Goal: Task Accomplishment & Management: Manage account settings

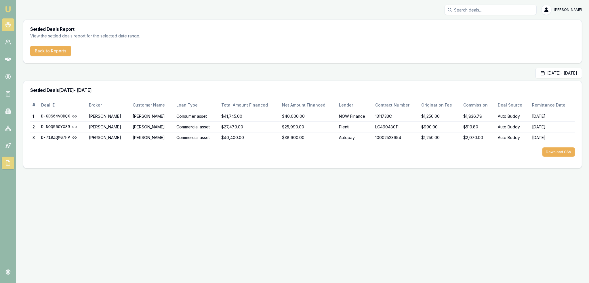
click at [6, 30] on link at bounding box center [8, 24] width 13 height 13
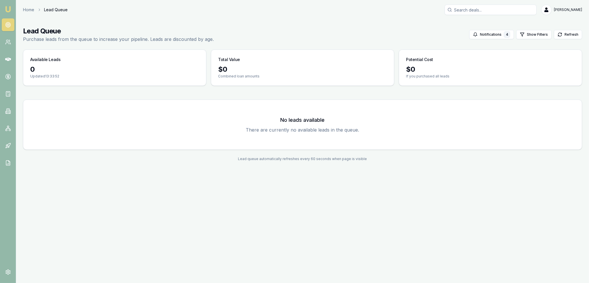
click at [12, 9] on link "Emu Broker" at bounding box center [7, 9] width 9 height 9
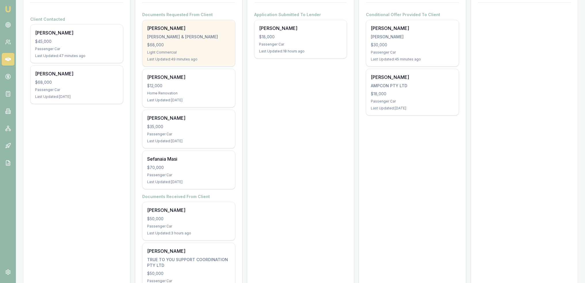
scroll to position [115, 0]
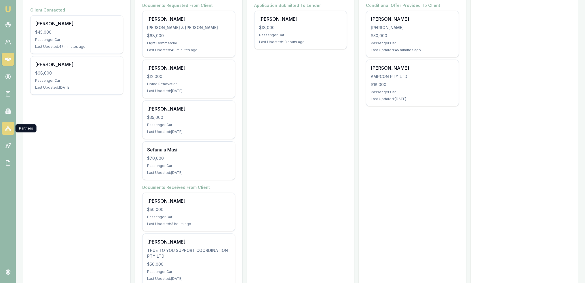
click at [4, 130] on link at bounding box center [8, 128] width 13 height 13
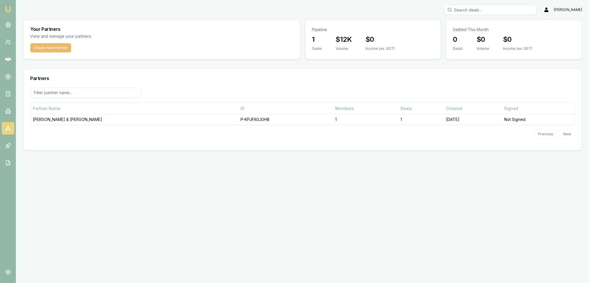
click at [56, 46] on button "Create New Partner" at bounding box center [50, 47] width 41 height 9
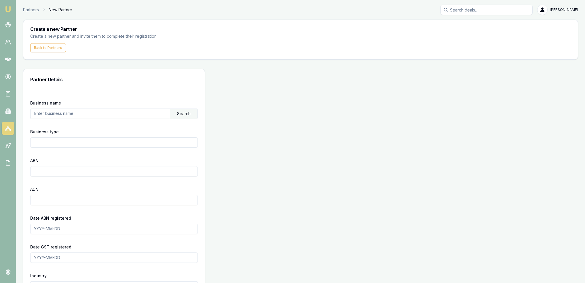
click at [6, 7] on img at bounding box center [8, 9] width 7 height 7
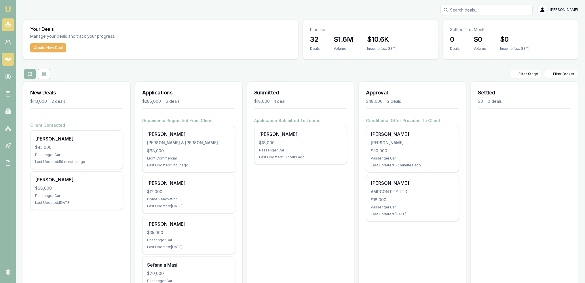
click at [9, 26] on circle at bounding box center [8, 24] width 3 height 3
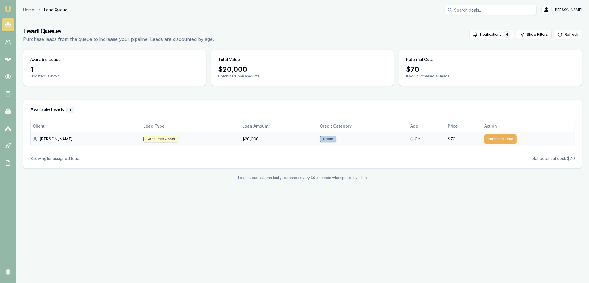
click at [491, 140] on button "Purchase Lead" at bounding box center [500, 138] width 33 height 9
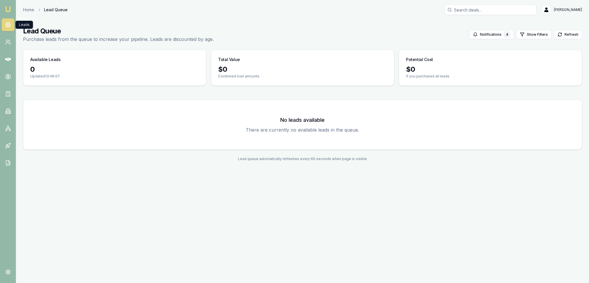
click at [7, 22] on circle at bounding box center [7, 24] width 5 height 5
click at [12, 11] on link "Emu Broker" at bounding box center [7, 9] width 9 height 9
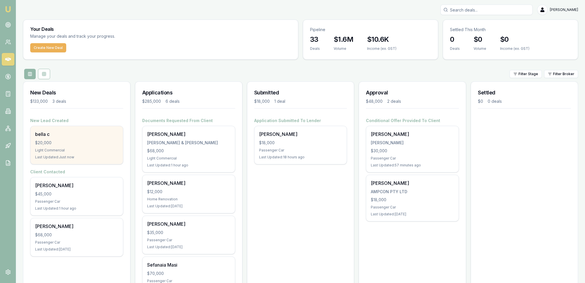
click at [95, 140] on div "$20,000" at bounding box center [76, 143] width 83 height 6
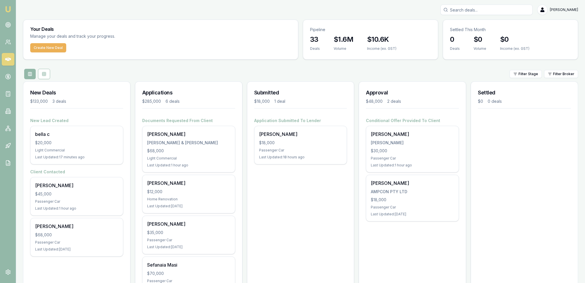
click at [7, 9] on img at bounding box center [8, 9] width 7 height 7
click at [7, 22] on link at bounding box center [8, 24] width 13 height 13
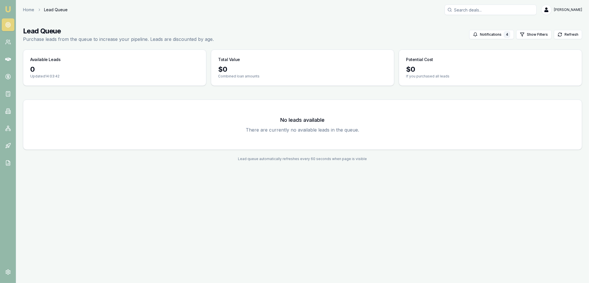
click at [8, 12] on img at bounding box center [8, 9] width 7 height 7
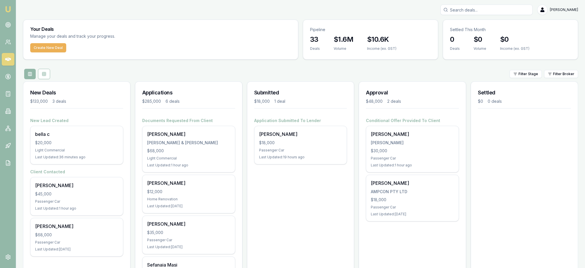
click at [9, 9] on img at bounding box center [8, 9] width 7 height 7
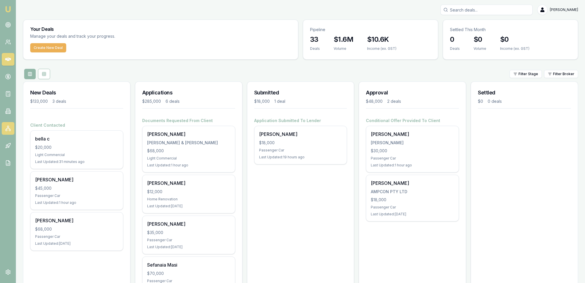
click at [6, 130] on rect at bounding box center [5, 129] width 1 height 1
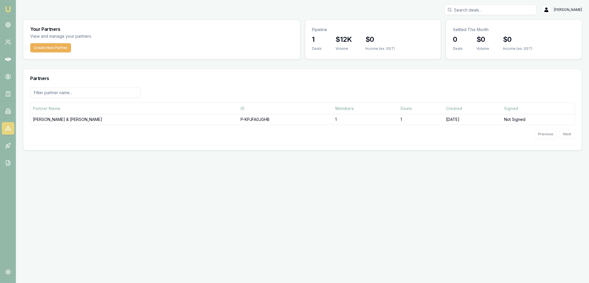
click at [12, 8] on link "Emu Broker" at bounding box center [7, 9] width 9 height 9
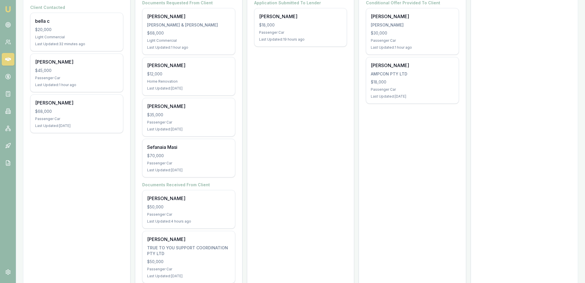
scroll to position [133, 0]
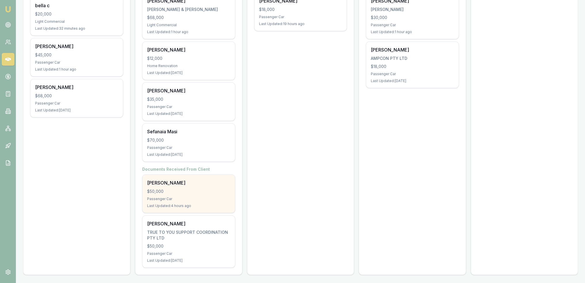
click at [167, 199] on div "Passenger Car" at bounding box center [188, 198] width 83 height 5
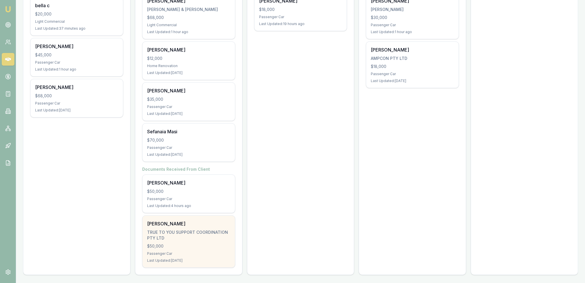
click at [179, 231] on div "TRUE TO YOU SUPPORT COORDINATION PTY LTD" at bounding box center [188, 235] width 83 height 12
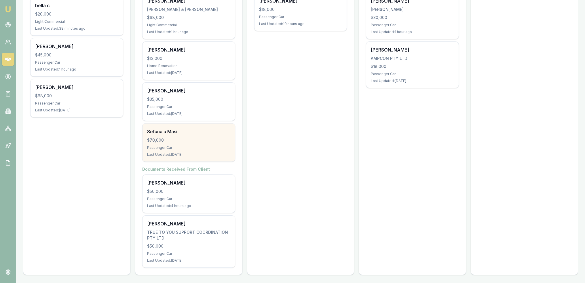
click at [188, 143] on div "Sefanaia Masi $70,000 Passenger Car Last Updated: 5 days ago" at bounding box center [188, 142] width 92 height 38
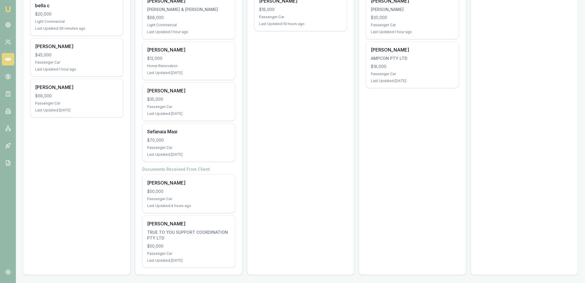
click at [5, 7] on img at bounding box center [8, 9] width 7 height 7
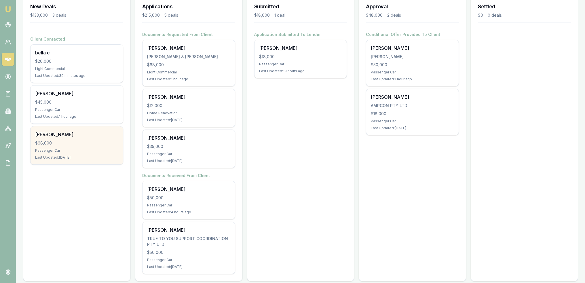
scroll to position [92, 0]
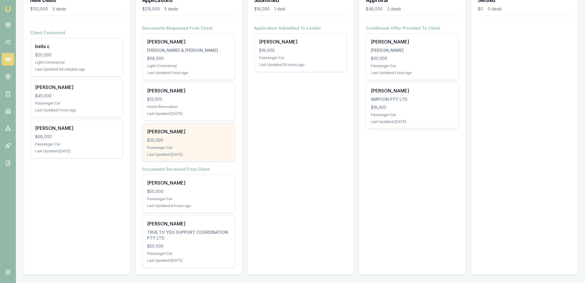
click at [198, 145] on div "Passenger Car" at bounding box center [188, 147] width 83 height 5
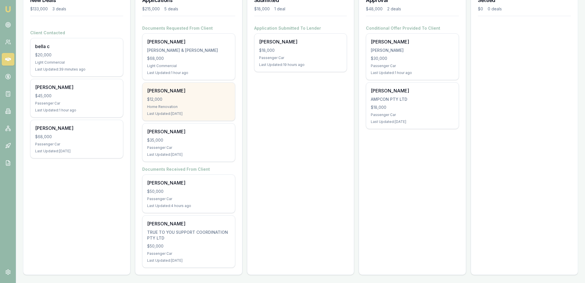
click at [205, 102] on div "Shane Hardy $12,000 Home Renovation Last Updated: 1 day ago" at bounding box center [188, 102] width 92 height 38
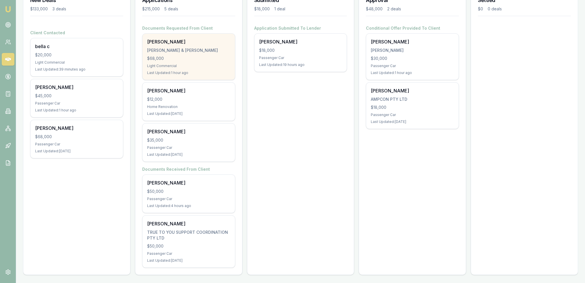
click at [193, 62] on div "Harrison Bell H.P BELL & C.G WALTER $68,000 Light Commercial Last Updated: 1 ho…" at bounding box center [188, 57] width 92 height 46
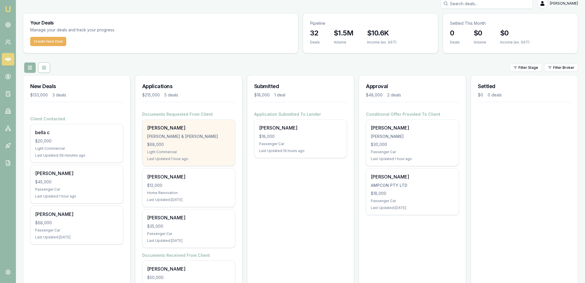
scroll to position [6, 0]
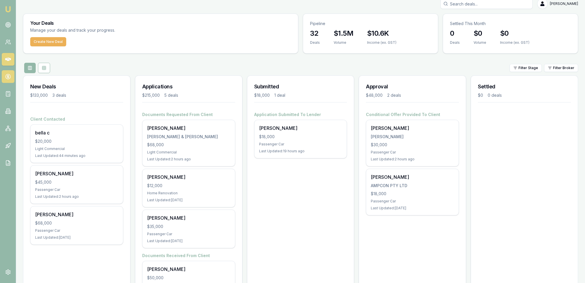
click at [4, 75] on link at bounding box center [8, 76] width 13 height 13
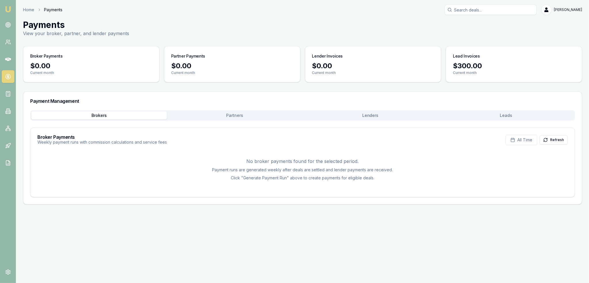
click at [389, 114] on button "Lenders" at bounding box center [371, 115] width 136 height 8
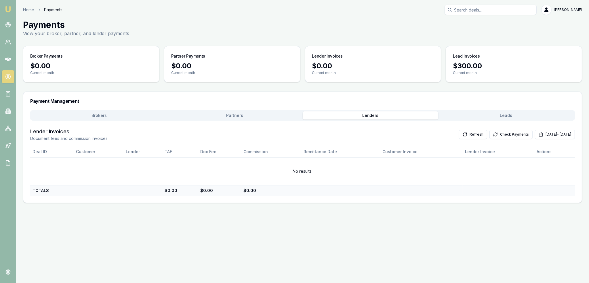
click at [489, 114] on button "Leads" at bounding box center [506, 115] width 136 height 8
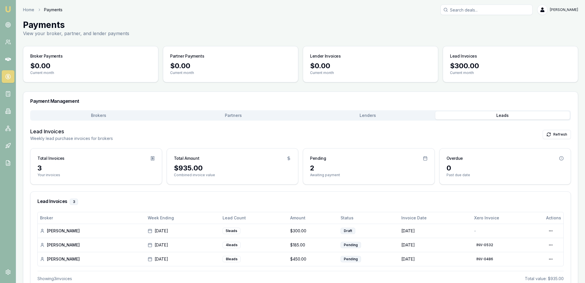
scroll to position [16, 0]
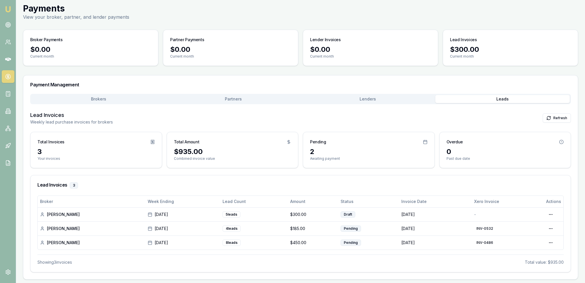
click at [9, 10] on img at bounding box center [8, 9] width 7 height 7
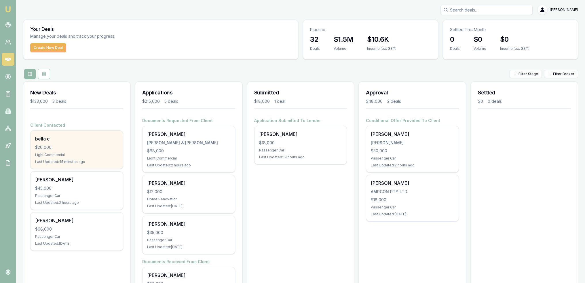
click at [76, 150] on div "bella c $20,000 Light Commercial Last Updated: 45 minutes ago" at bounding box center [76, 150] width 92 height 38
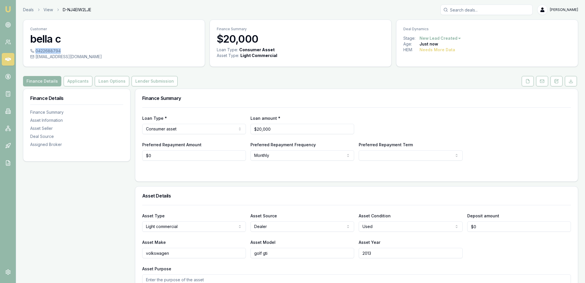
drag, startPoint x: 36, startPoint y: 51, endPoint x: 61, endPoint y: 54, distance: 25.2
click at [61, 54] on div "0422688794 bellaa.cameronn@gmail.com" at bounding box center [113, 57] width 181 height 18
copy div "0422688794"
drag, startPoint x: 557, startPoint y: 82, endPoint x: 547, endPoint y: 87, distance: 11.0
click at [557, 82] on icon at bounding box center [556, 81] width 5 height 5
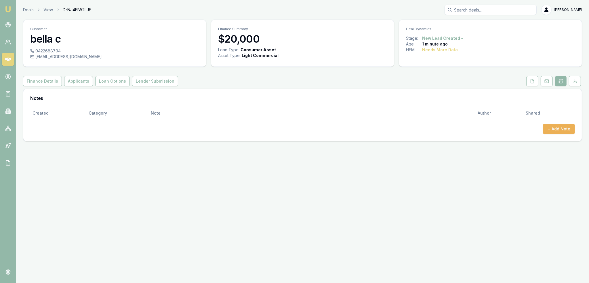
drag, startPoint x: 25, startPoint y: 80, endPoint x: 44, endPoint y: 88, distance: 20.0
click at [25, 80] on button "Finance Details" at bounding box center [42, 81] width 39 height 10
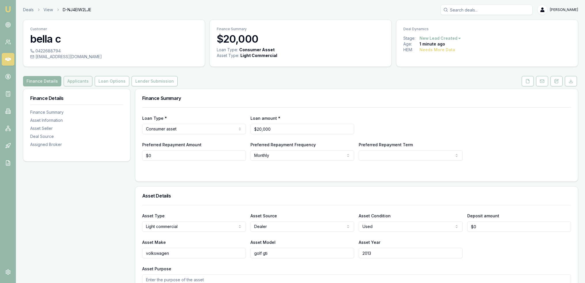
click at [77, 78] on button "Applicants" at bounding box center [78, 81] width 29 height 10
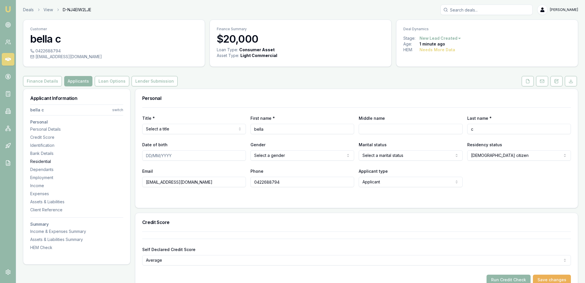
click at [41, 162] on div "Residential" at bounding box center [76, 162] width 93 height 6
click at [557, 78] on button at bounding box center [556, 81] width 12 height 10
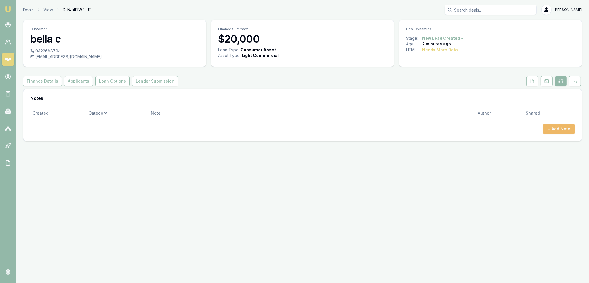
click at [558, 126] on button "+ Add Note" at bounding box center [559, 129] width 32 height 10
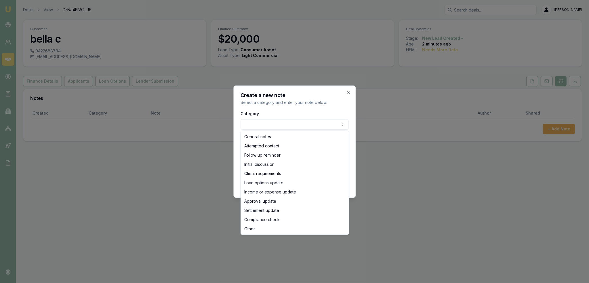
click at [270, 119] on body "Emu Broker Deals View D-NJ4EIW2LJE Robyn Adams Toggle Menu Customer bella c 042…" at bounding box center [294, 141] width 589 height 283
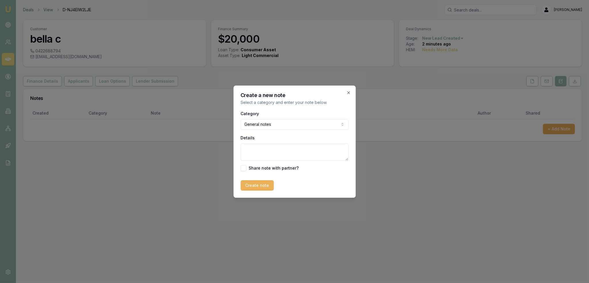
click at [261, 150] on textarea "Details" at bounding box center [295, 151] width 108 height 17
type textarea "EMU - Qld"
click at [254, 183] on button "Create note" at bounding box center [257, 185] width 33 height 10
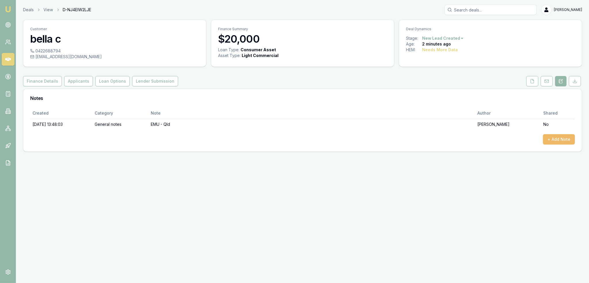
click at [562, 140] on button "+ Add Note" at bounding box center [559, 139] width 32 height 10
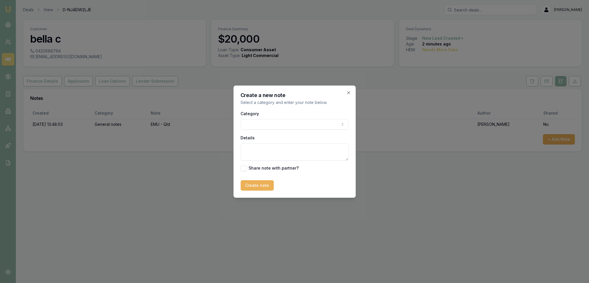
click at [276, 126] on body "Emu Broker Deals View D-NJ4EIW2LJE Robyn Adams Toggle Menu Customer bella c 042…" at bounding box center [294, 141] width 589 height 283
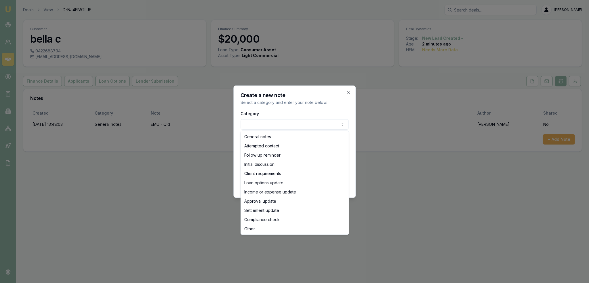
select select "ATTEMPTED_CONTACT"
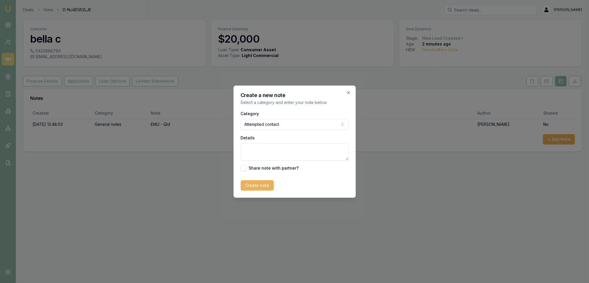
click at [267, 152] on textarea "Details" at bounding box center [295, 151] width 108 height 17
type textarea "D1C1 - LM - sent text and emailed."
click at [252, 185] on button "Create note" at bounding box center [257, 185] width 33 height 10
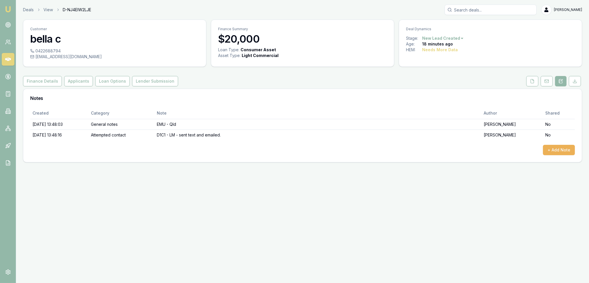
click at [441, 37] on html "Emu Broker Deals View D-NJ4EIW2LJE Robyn Adams Toggle Menu Customer bella c 042…" at bounding box center [294, 141] width 589 height 283
click at [301, 83] on html "Emu Broker Deals View D-NJ4EIW2LJE Robyn Adams Toggle Menu Customer bella c 042…" at bounding box center [294, 141] width 589 height 283
click at [533, 82] on icon at bounding box center [532, 81] width 5 height 5
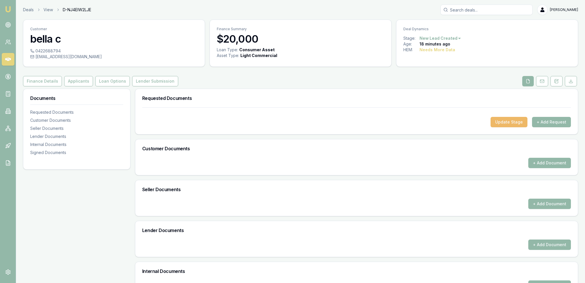
click at [509, 124] on button "Update Stage" at bounding box center [508, 122] width 37 height 10
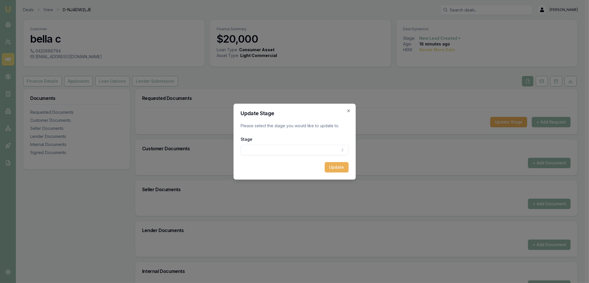
click at [277, 153] on body "Emu Broker Deals View D-NJ4EIW2LJE Robyn Adams Toggle Menu Customer bella c 042…" at bounding box center [292, 141] width 585 height 283
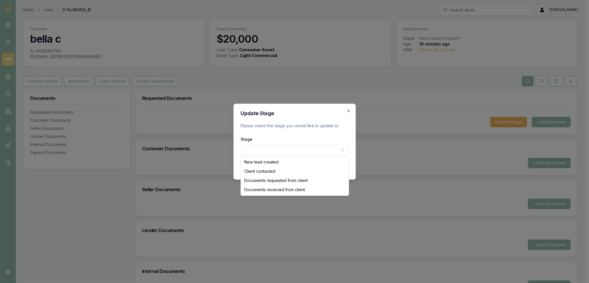
select select "CLIENT_CONTACTED"
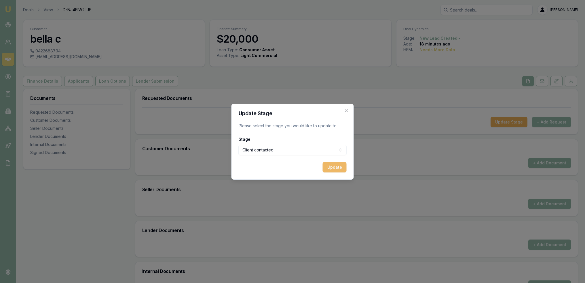
click at [334, 168] on button "Update" at bounding box center [334, 167] width 24 height 10
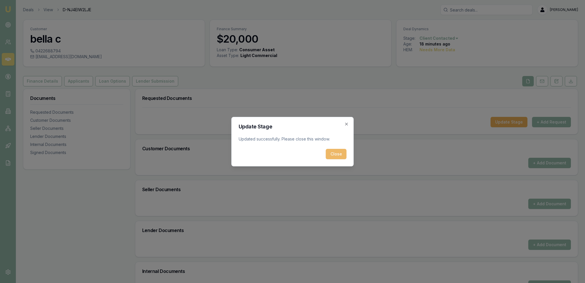
click at [331, 153] on button "Close" at bounding box center [336, 154] width 21 height 10
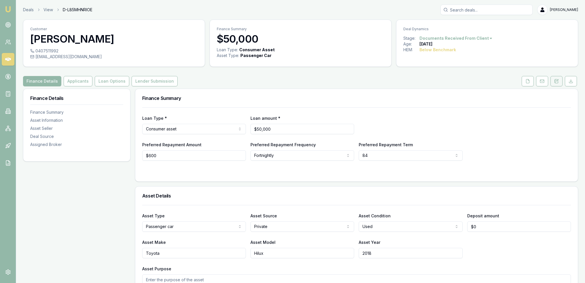
click at [556, 80] on icon at bounding box center [556, 81] width 5 height 5
click at [558, 81] on icon at bounding box center [556, 81] width 3 height 4
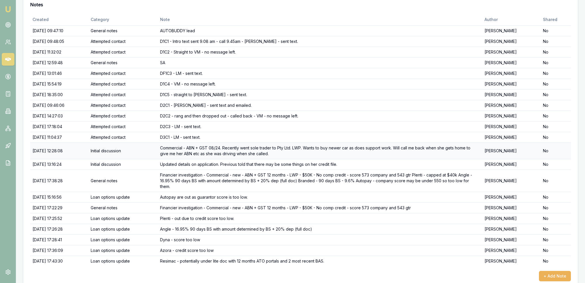
scroll to position [96, 0]
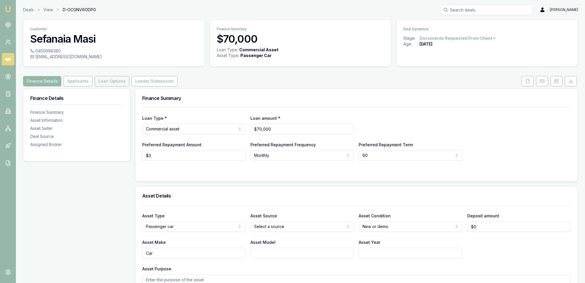
click at [112, 83] on button "Loan Options" at bounding box center [112, 81] width 35 height 10
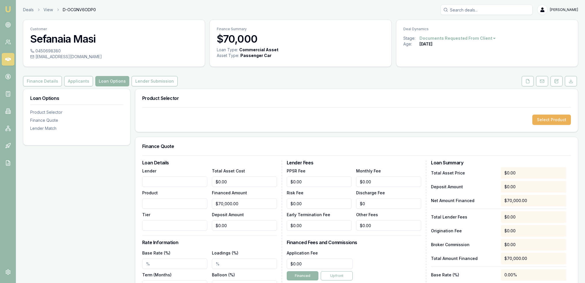
drag, startPoint x: 554, startPoint y: 78, endPoint x: 549, endPoint y: 84, distance: 7.9
click at [554, 78] on button at bounding box center [556, 81] width 12 height 10
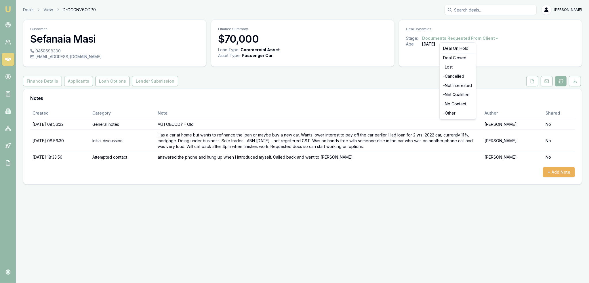
click at [481, 39] on html "Emu Broker Deals View D-OCGNV6ODP0 [PERSON_NAME] Toggle Menu Customer Sefanaia …" at bounding box center [294, 141] width 589 height 283
click at [453, 114] on div "- Other" at bounding box center [458, 112] width 34 height 9
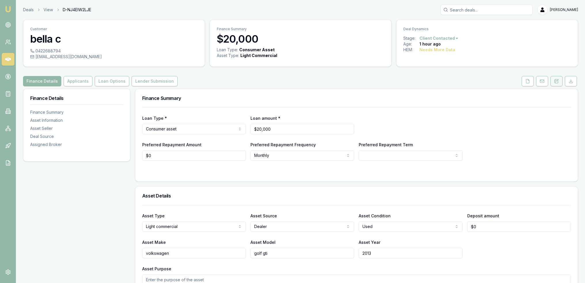
click at [557, 78] on button at bounding box center [556, 81] width 12 height 10
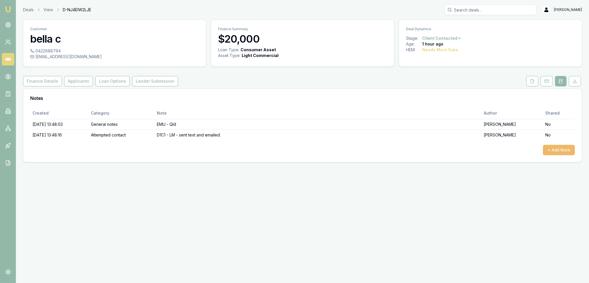
click at [562, 150] on button "+ Add Note" at bounding box center [559, 150] width 32 height 10
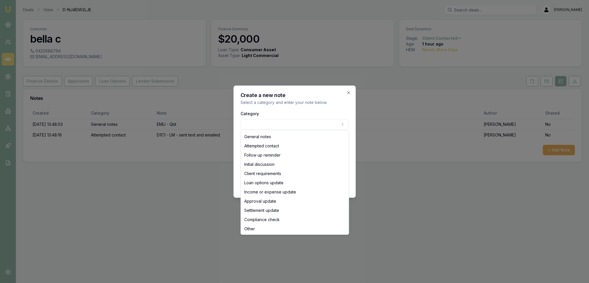
click at [291, 122] on body "Emu Broker Deals View D-NJ4EIW2LJE [PERSON_NAME] Toggle Menu Customer bella c 0…" at bounding box center [294, 141] width 589 height 283
select select "ATTEMPTED_CONTACT"
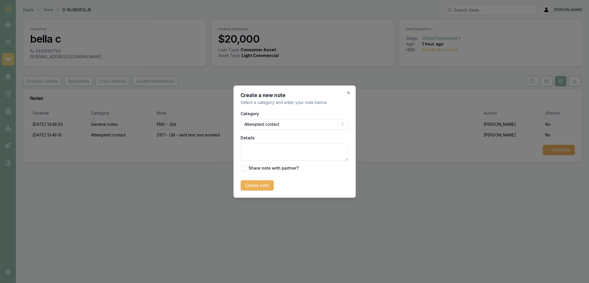
click at [270, 145] on textarea "Details" at bounding box center [295, 151] width 108 height 17
type textarea "D1C2 - LM - sent text."
click at [259, 187] on button "Create note" at bounding box center [257, 185] width 33 height 10
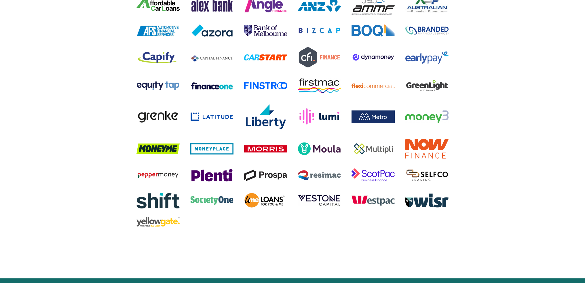
scroll to position [1193, 0]
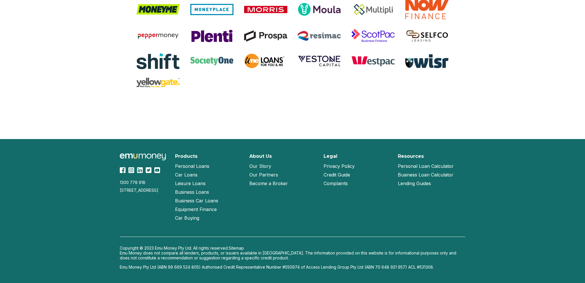
click at [262, 165] on link "Our Story" at bounding box center [260, 166] width 22 height 9
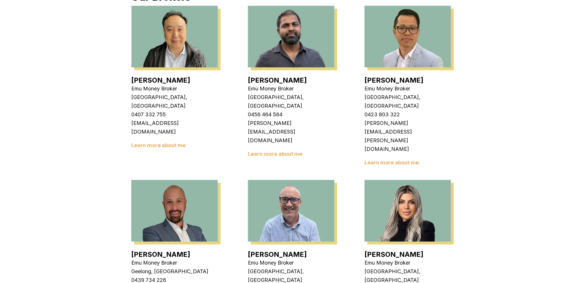
scroll to position [144, 0]
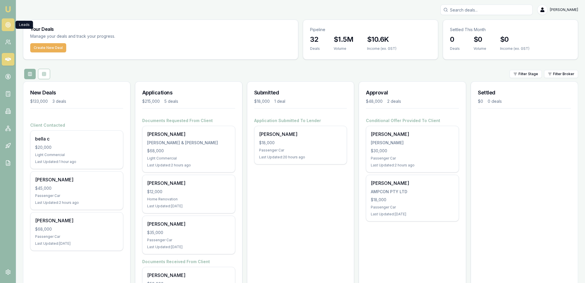
click at [11, 24] on link at bounding box center [8, 24] width 13 height 13
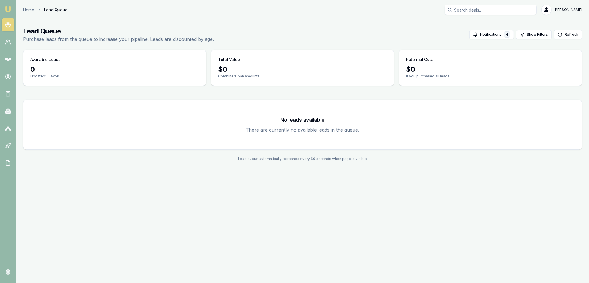
click at [8, 8] on img at bounding box center [8, 9] width 7 height 7
